Goal: Check status

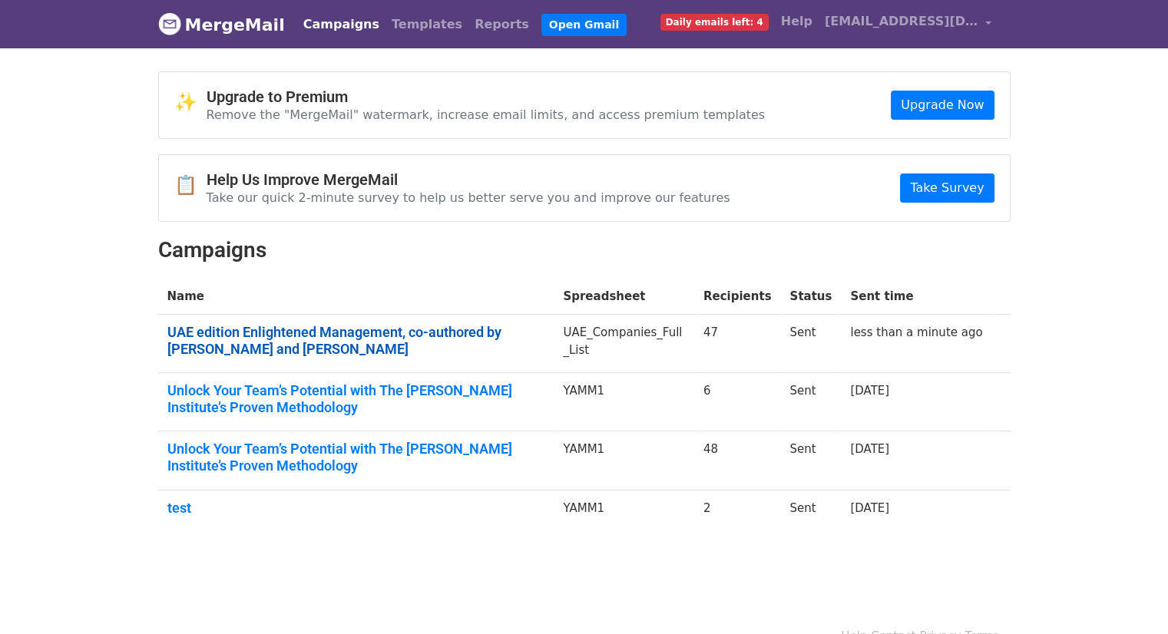
click at [403, 339] on link "UAE edition Enlightened Management, co-authored by Philip Kotler and Gabriel Ca…" at bounding box center [356, 340] width 378 height 33
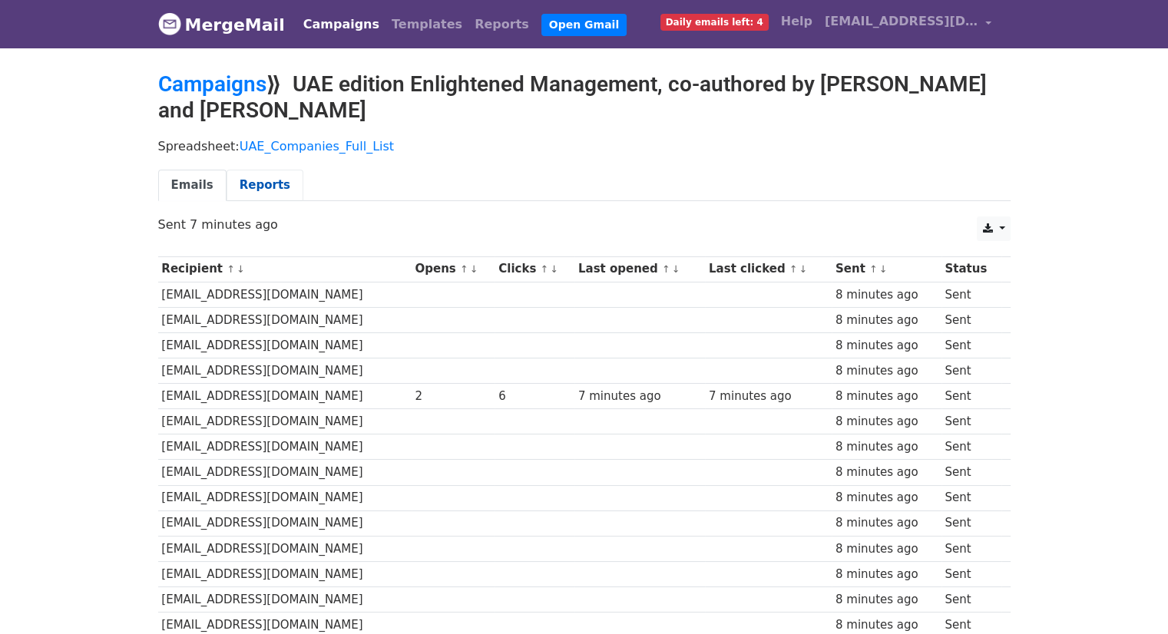
click at [252, 179] on link "Reports" at bounding box center [265, 185] width 77 height 31
